Goal: Task Accomplishment & Management: Manage account settings

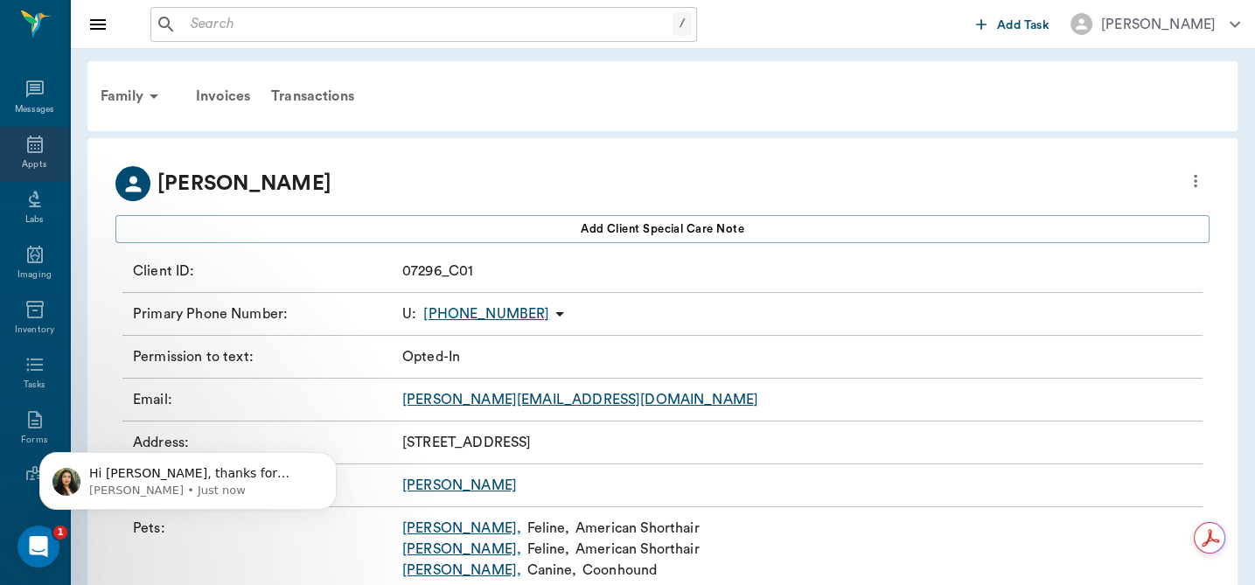
click at [28, 156] on div "Appts" at bounding box center [34, 154] width 69 height 55
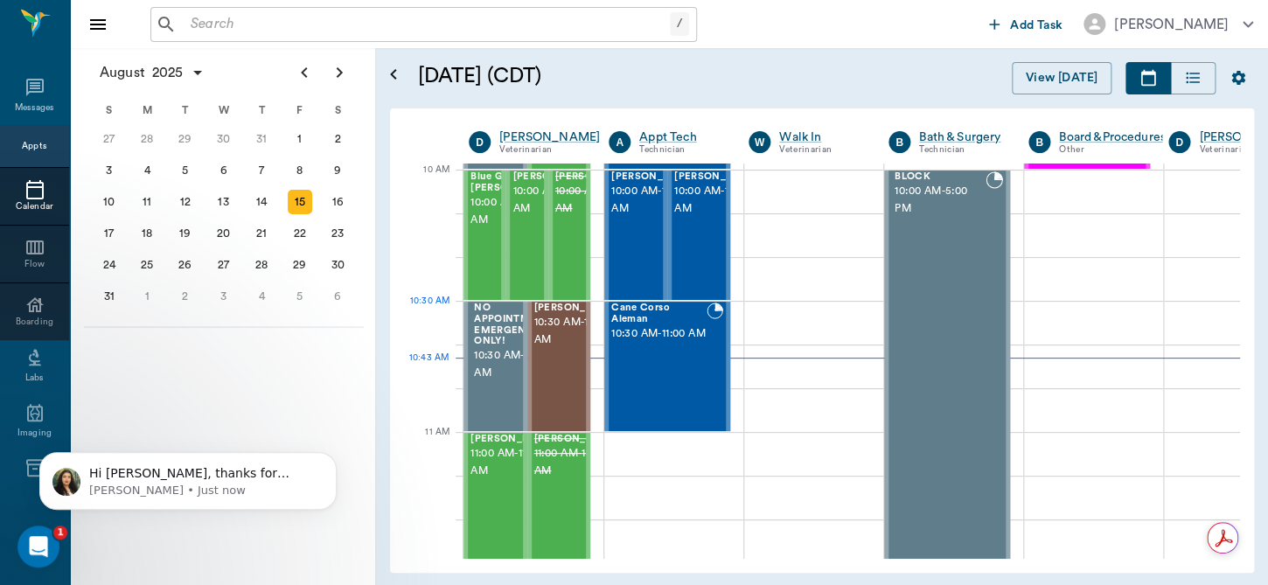
scroll to position [525, 0]
click at [486, 477] on span "11:00 AM - 11:30 AM" at bounding box center [514, 463] width 87 height 35
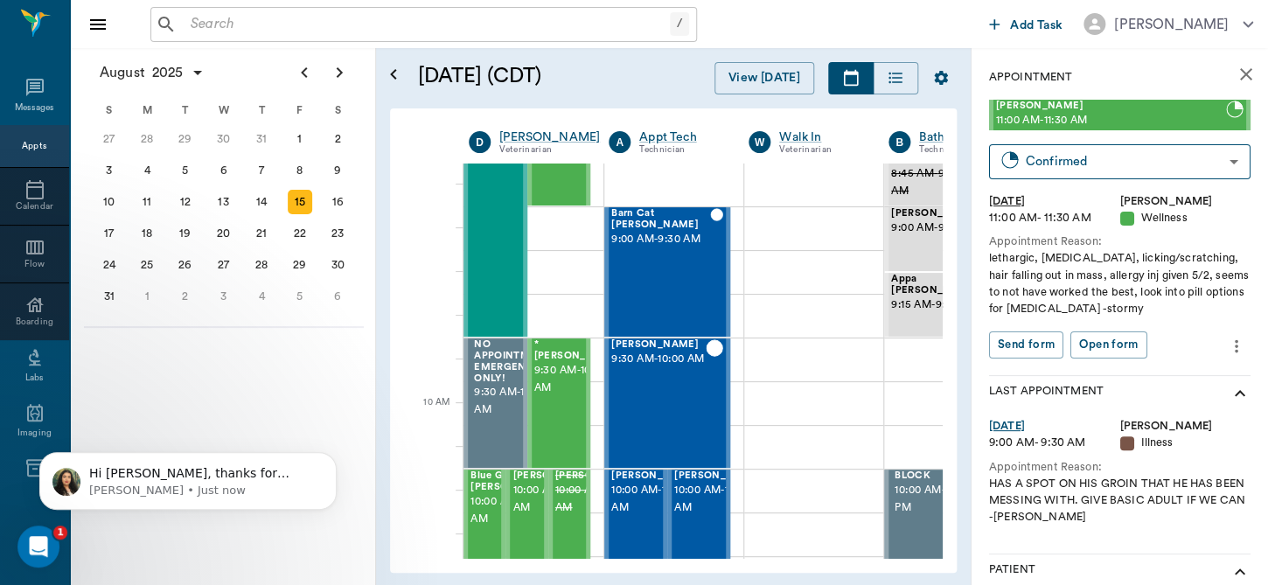
scroll to position [539, 0]
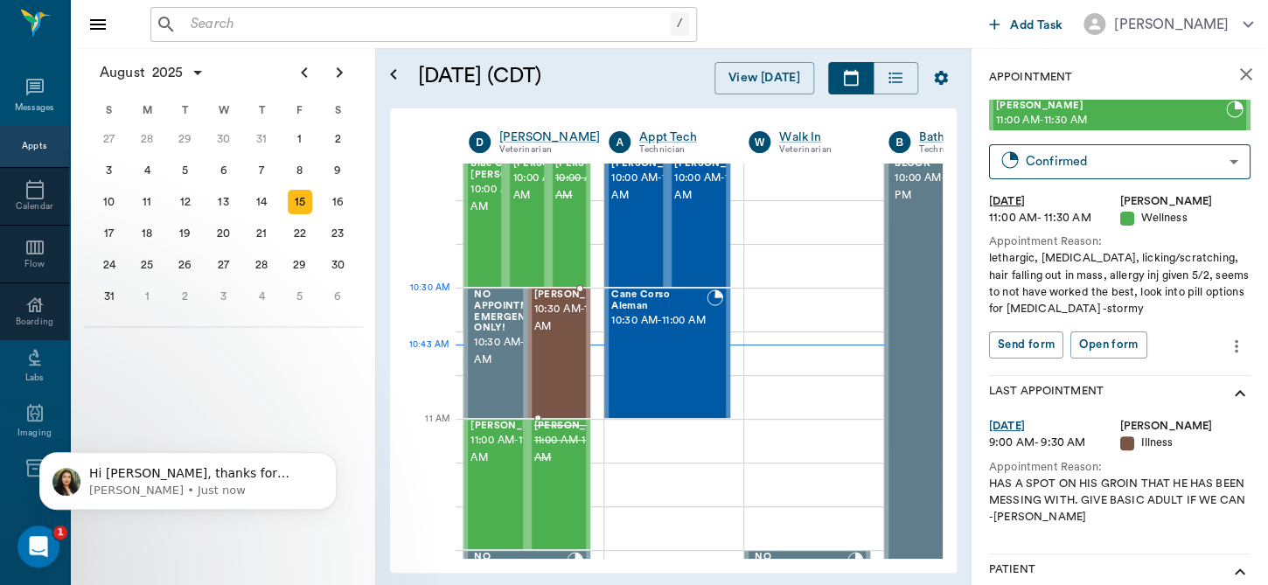
click at [554, 312] on span "10:30 AM - 11:00 AM" at bounding box center [577, 318] width 87 height 35
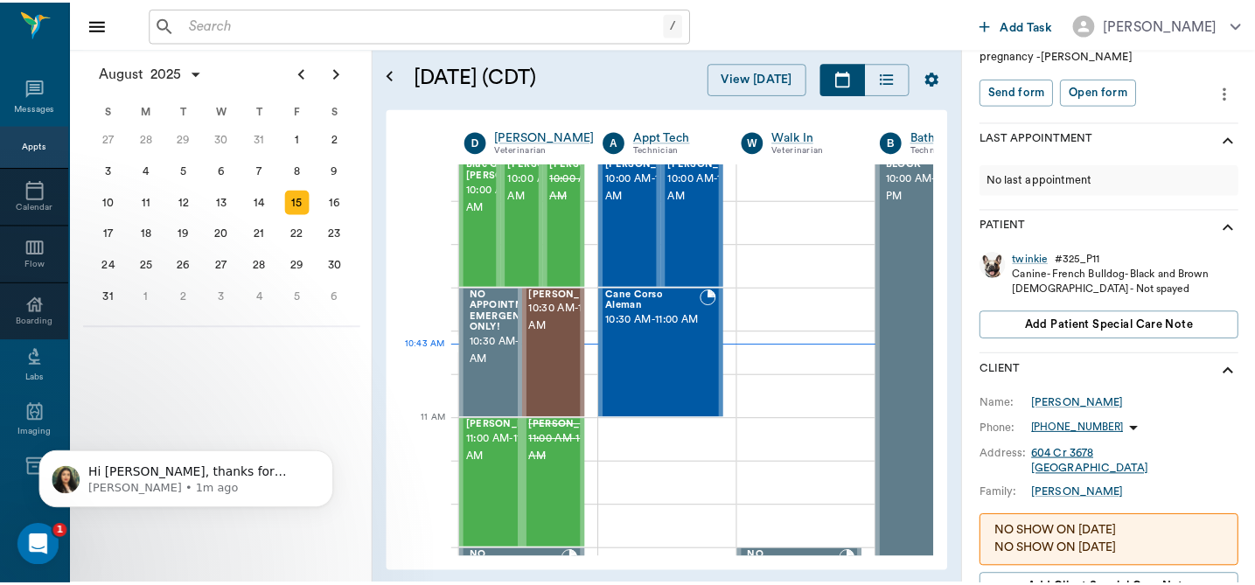
scroll to position [235, 0]
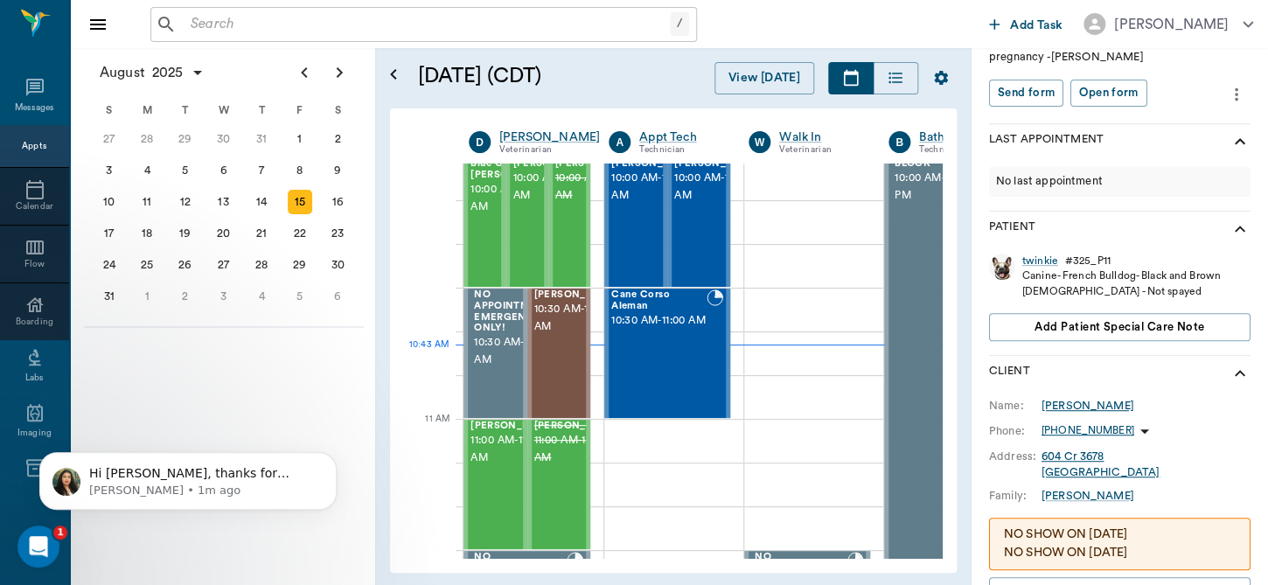
click at [1069, 406] on div "[PERSON_NAME]" at bounding box center [1088, 406] width 93 height 16
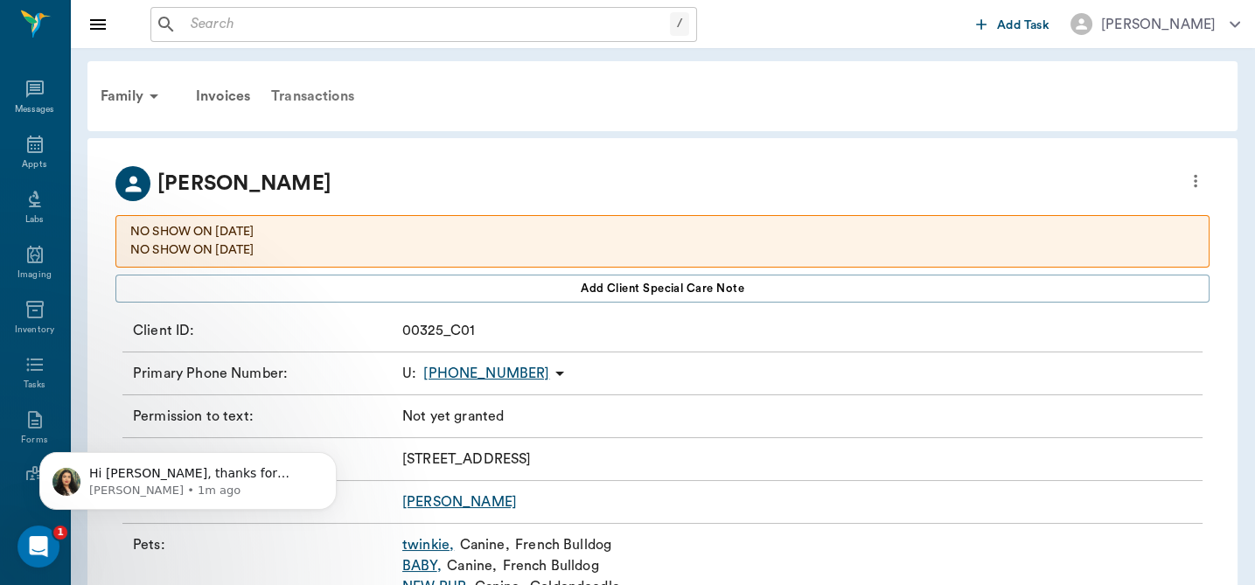
click at [282, 91] on div "Transactions" at bounding box center [313, 96] width 104 height 42
